Goal: Navigation & Orientation: Go to known website

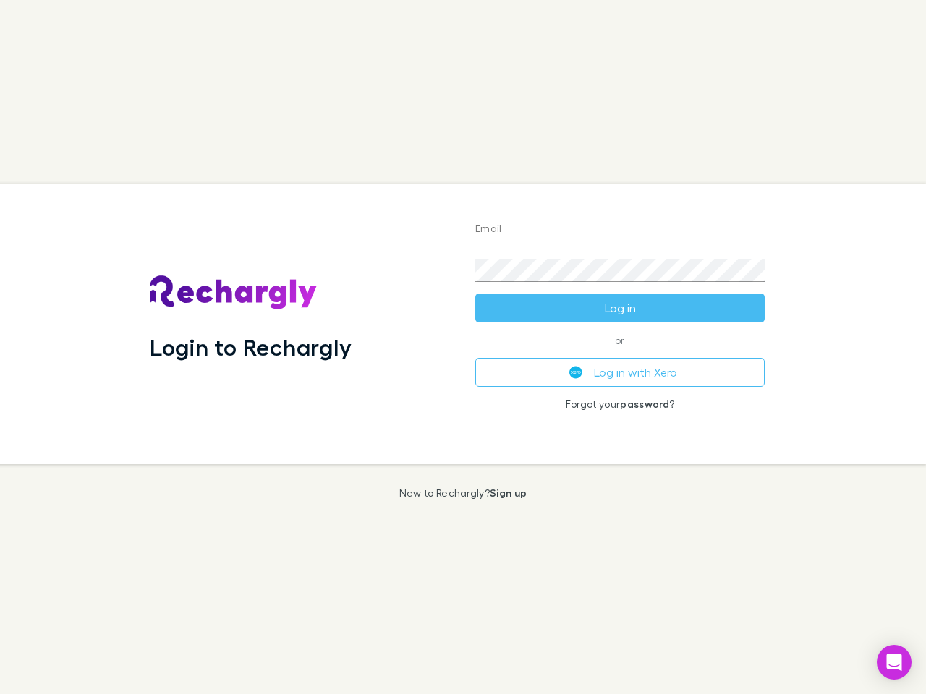
click at [463, 347] on div "Login to Rechargly" at bounding box center [300, 324] width 325 height 281
click at [620, 230] on input "Email" at bounding box center [619, 229] width 289 height 23
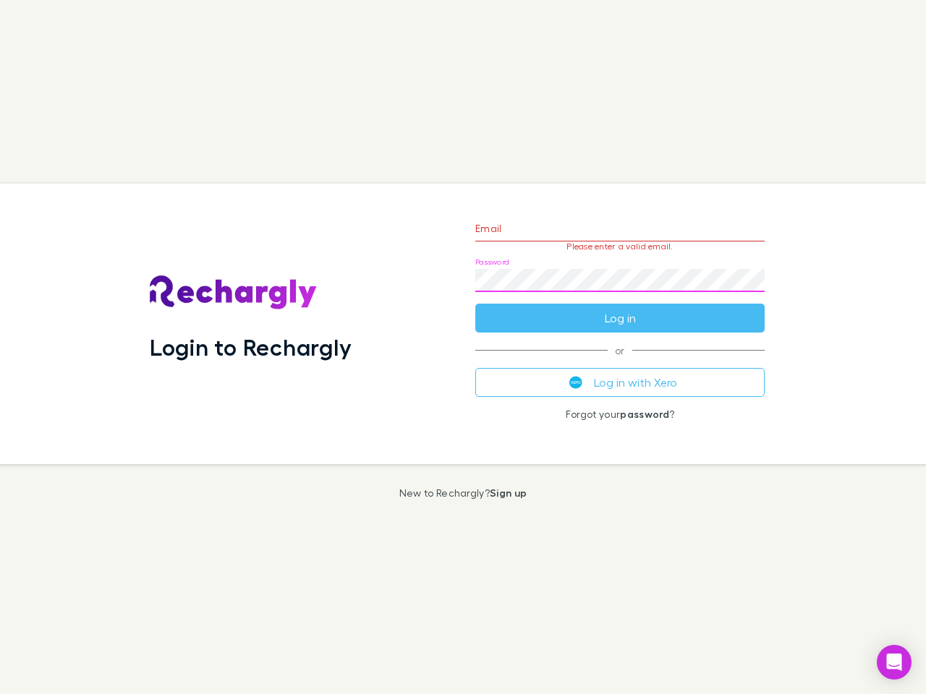
click at [620, 308] on form "Email Please enter a valid email. Password Log in" at bounding box center [619, 270] width 289 height 126
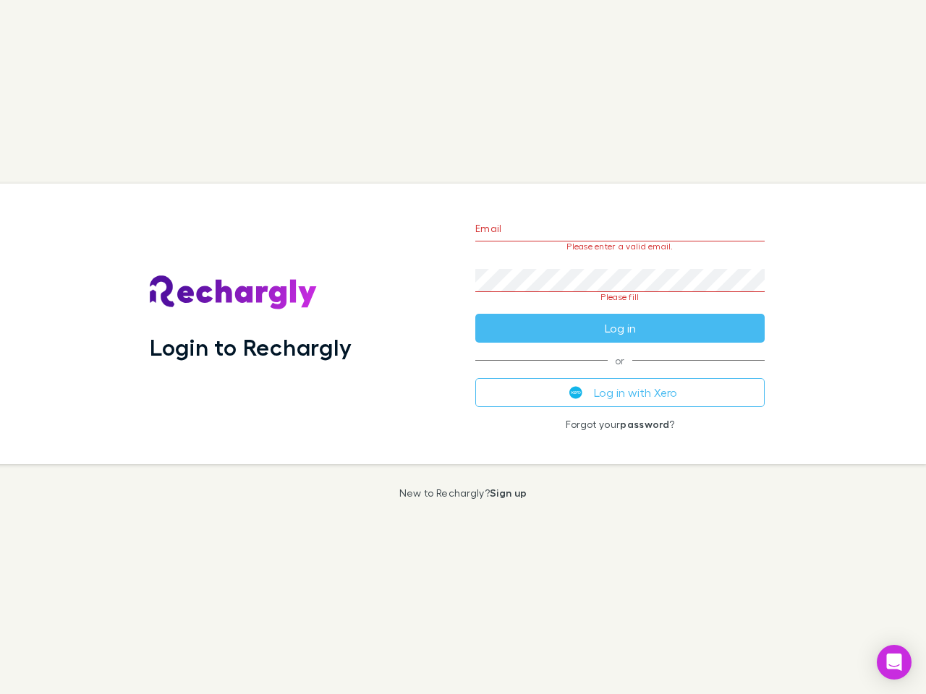
click at [620, 372] on div "Email Please enter a valid email. Password Please fill Log in or Log in with Xe…" at bounding box center [620, 324] width 312 height 281
click at [894, 662] on icon "Open Intercom Messenger" at bounding box center [894, 662] width 15 height 17
